Goal: Task Accomplishment & Management: Use online tool/utility

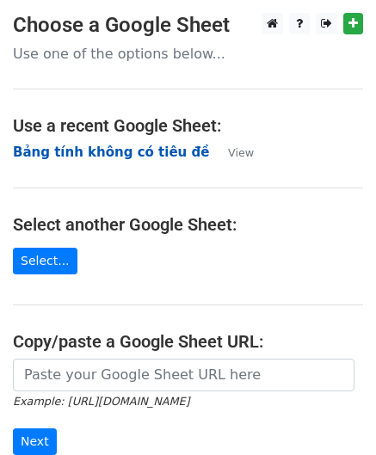
click at [89, 151] on strong "Bảng tính không có tiêu đề" at bounding box center [111, 152] width 196 height 15
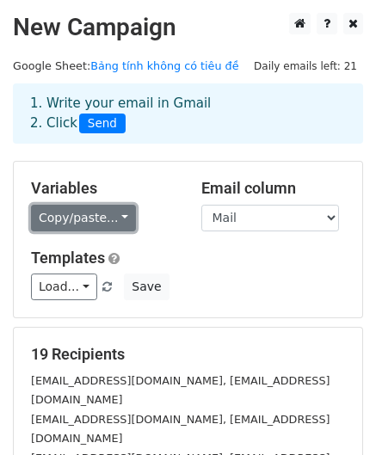
click at [76, 214] on link "Copy/paste..." at bounding box center [83, 218] width 105 height 27
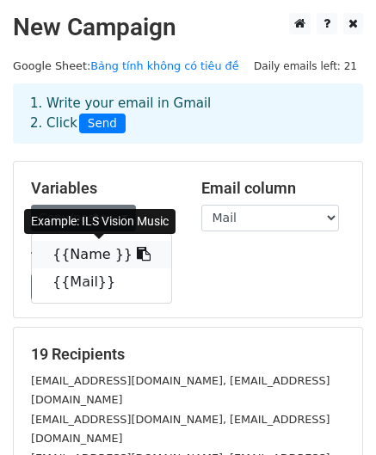
click at [99, 250] on link "{{Name }}" at bounding box center [101, 255] width 139 height 28
